Goal: Information Seeking & Learning: Learn about a topic

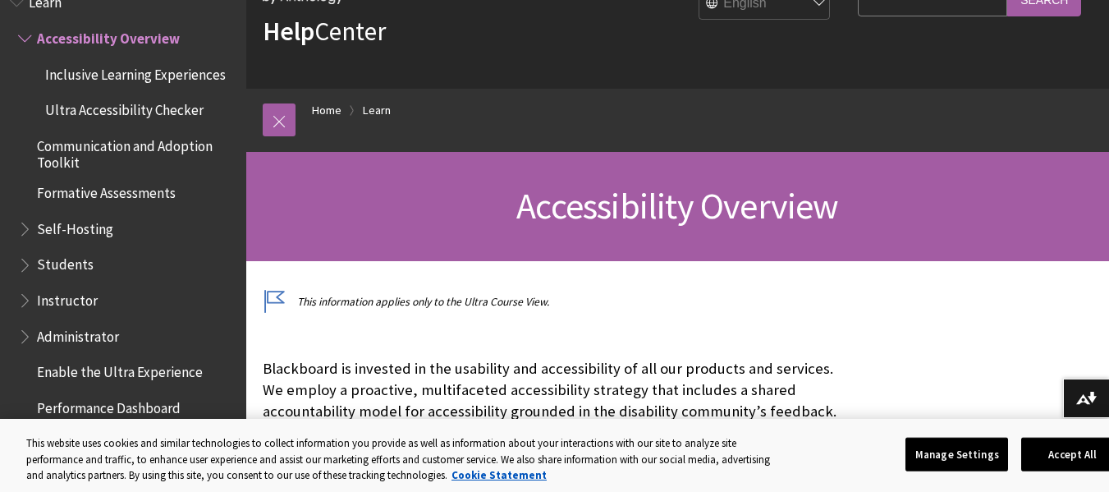
scroll to position [164, 0]
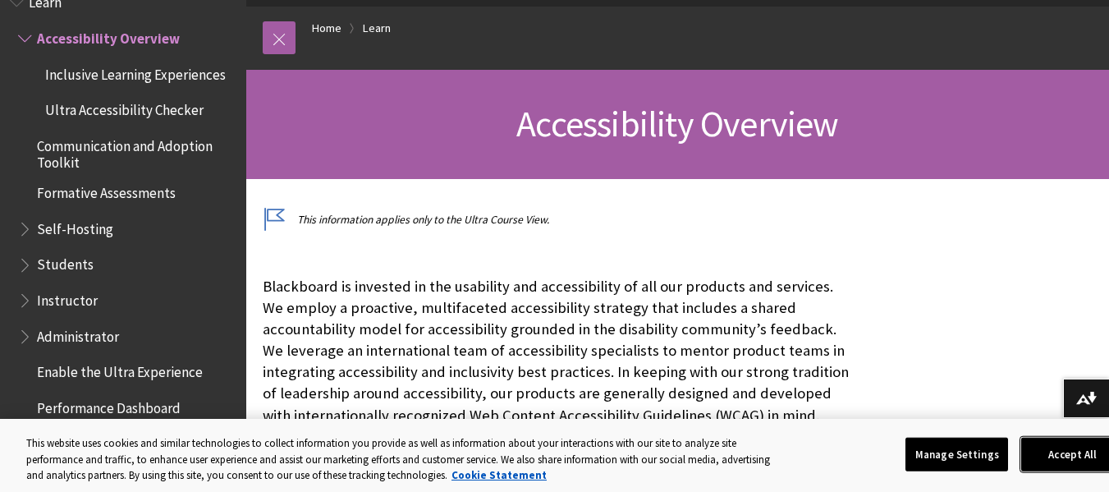
click at [1043, 451] on button "Accept All" at bounding box center [1072, 454] width 103 height 34
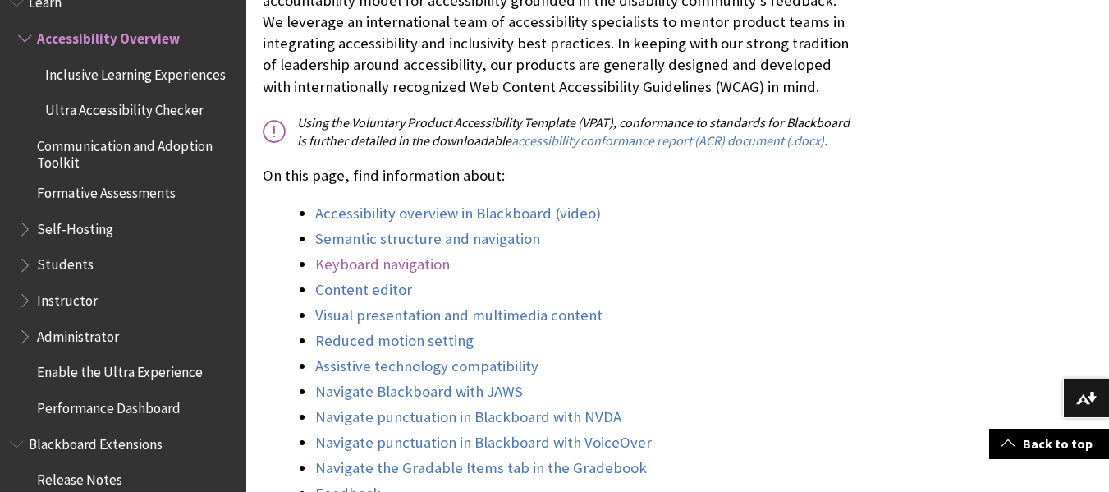
scroll to position [575, 0]
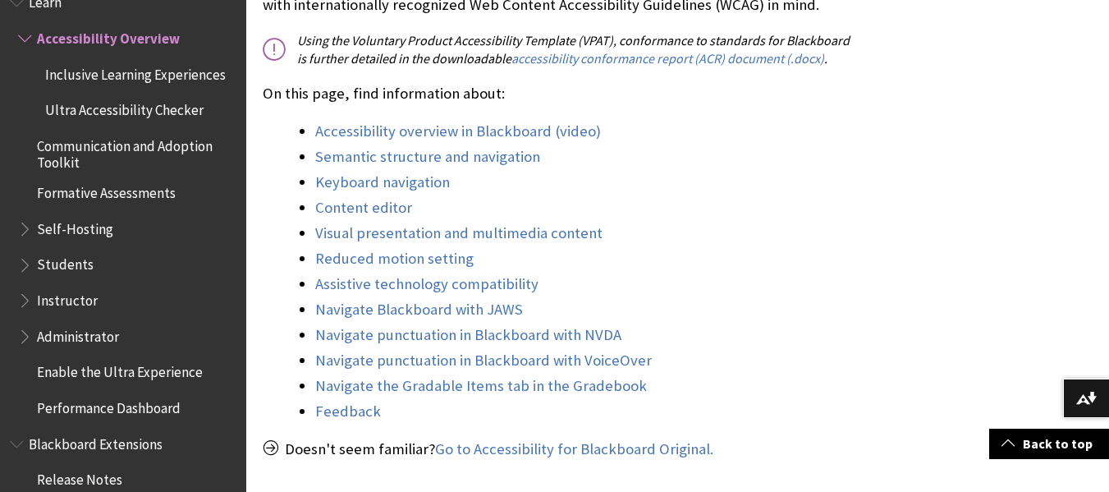
click at [68, 264] on span "Students" at bounding box center [65, 262] width 57 height 22
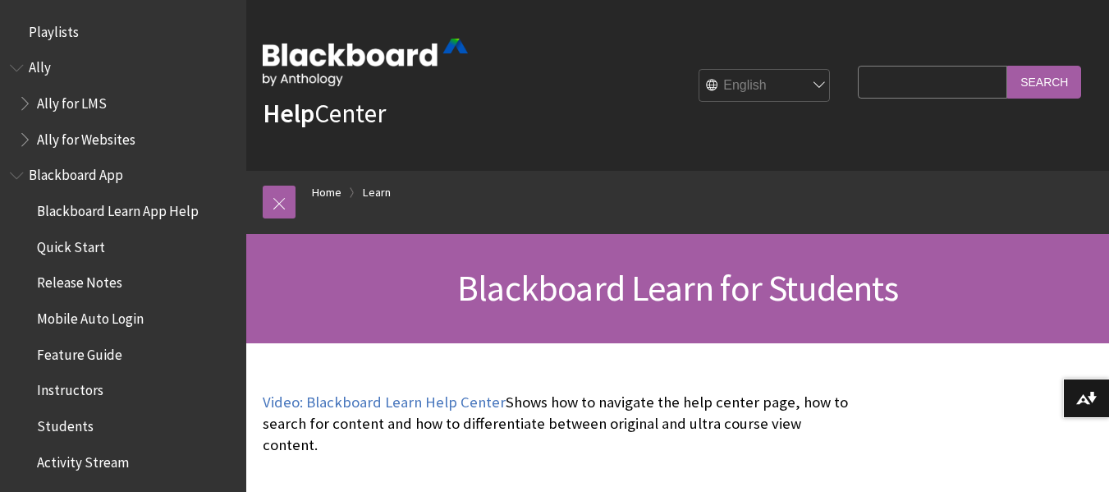
scroll to position [1581, 0]
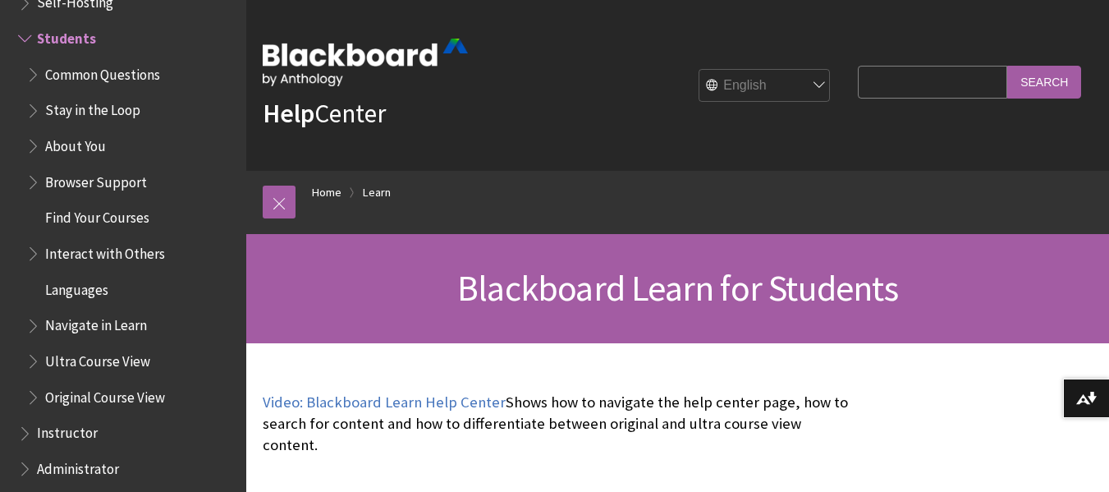
click at [94, 356] on span "Ultra Course View" at bounding box center [97, 358] width 105 height 22
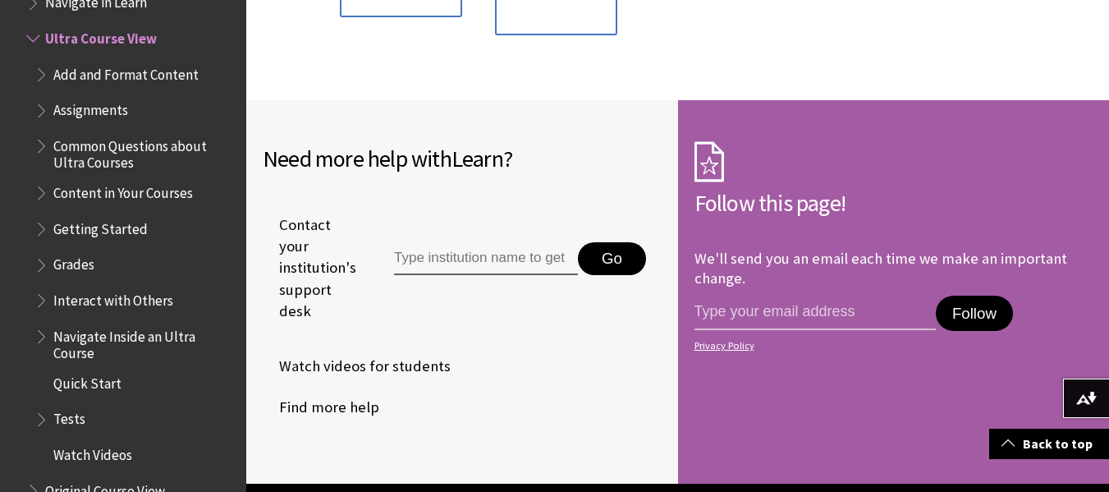
scroll to position [1806, 0]
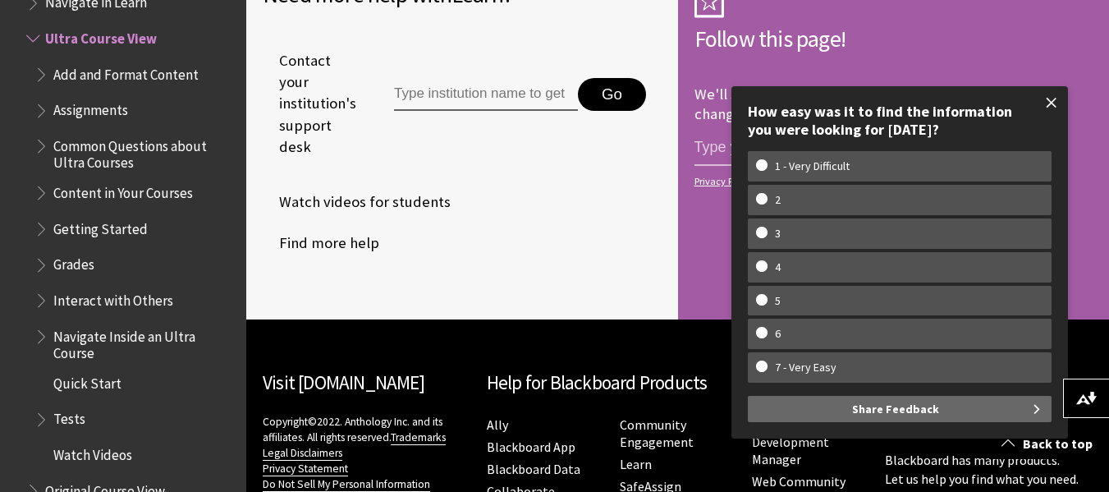
click at [1052, 104] on span at bounding box center [1051, 102] width 34 height 34
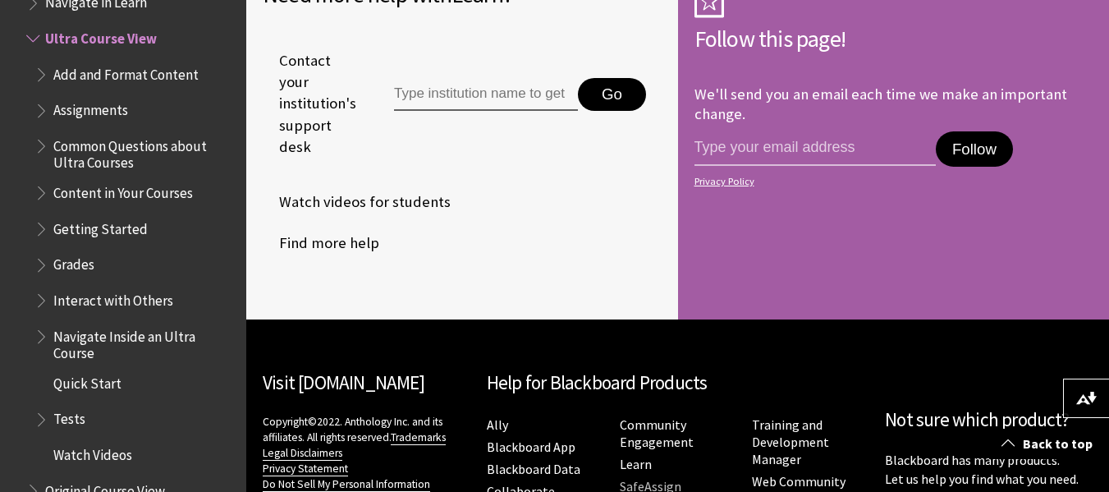
scroll to position [1875, 0]
